Goal: Task Accomplishment & Management: Use online tool/utility

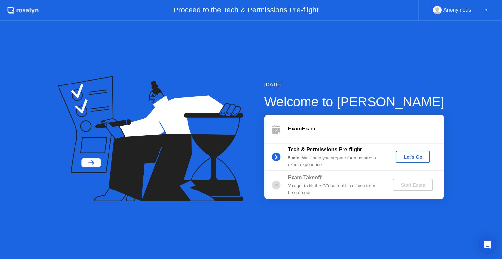
click at [404, 156] on div "Let's Go" at bounding box center [412, 157] width 29 height 5
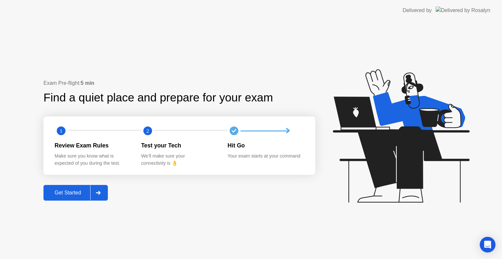
click at [97, 191] on icon at bounding box center [98, 193] width 5 height 4
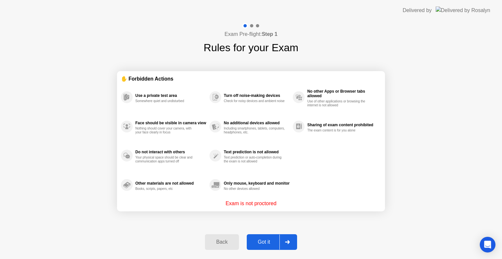
click at [269, 241] on div "Got it" at bounding box center [264, 243] width 31 height 6
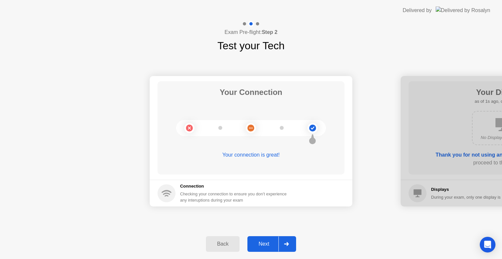
click at [265, 248] on button "Next" at bounding box center [271, 245] width 49 height 16
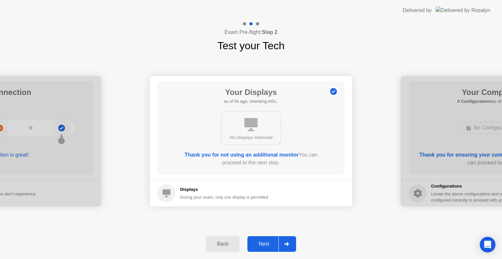
click at [266, 245] on div "Next" at bounding box center [263, 244] width 29 height 6
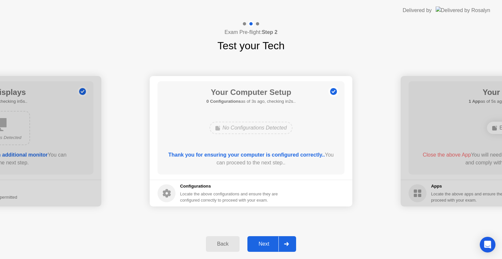
click at [266, 245] on div "Next" at bounding box center [263, 244] width 29 height 6
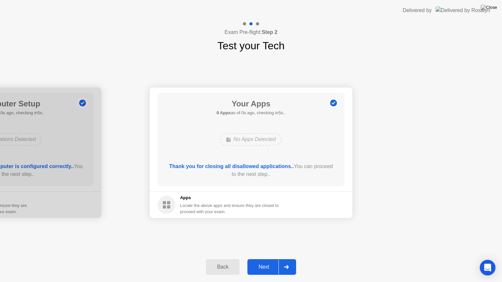
click at [270, 259] on div "Next" at bounding box center [263, 267] width 29 height 6
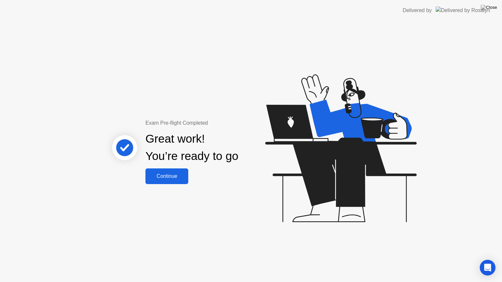
click at [174, 176] on div "Continue" at bounding box center [166, 177] width 39 height 6
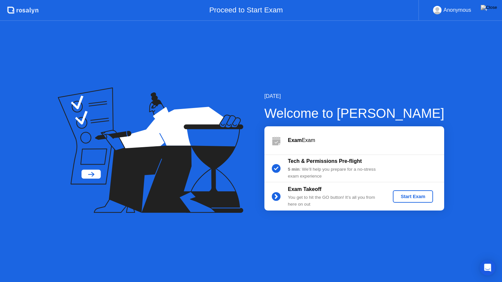
click at [409, 199] on div "Start Exam" at bounding box center [412, 196] width 35 height 5
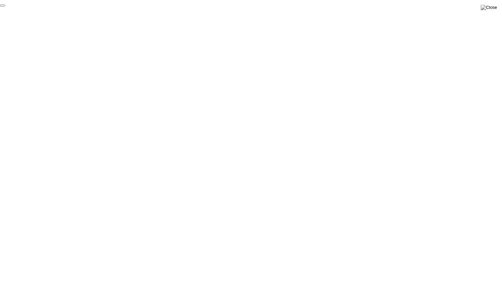
click div "End Proctoring Session"
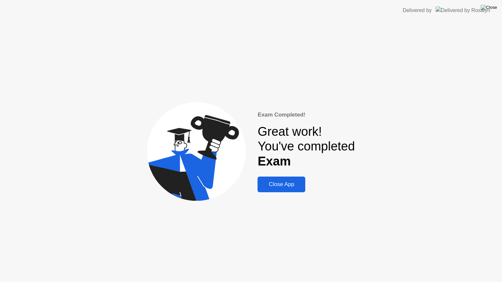
click at [492, 6] on img at bounding box center [489, 7] width 16 height 5
click at [286, 184] on div "Close App" at bounding box center [281, 184] width 44 height 7
